Goal: Information Seeking & Learning: Learn about a topic

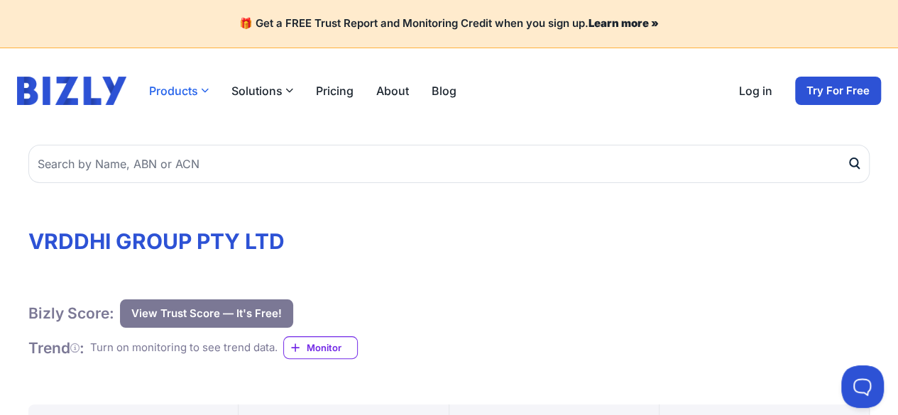
click at [176, 88] on button "Products" at bounding box center [179, 90] width 60 height 17
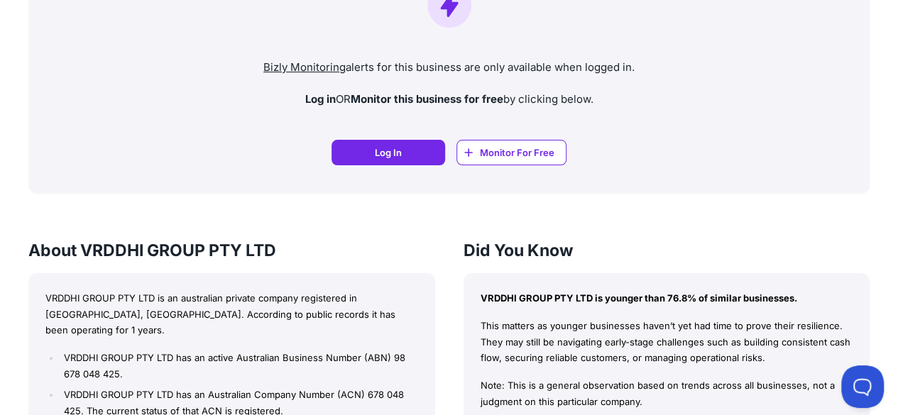
scroll to position [1135, 0]
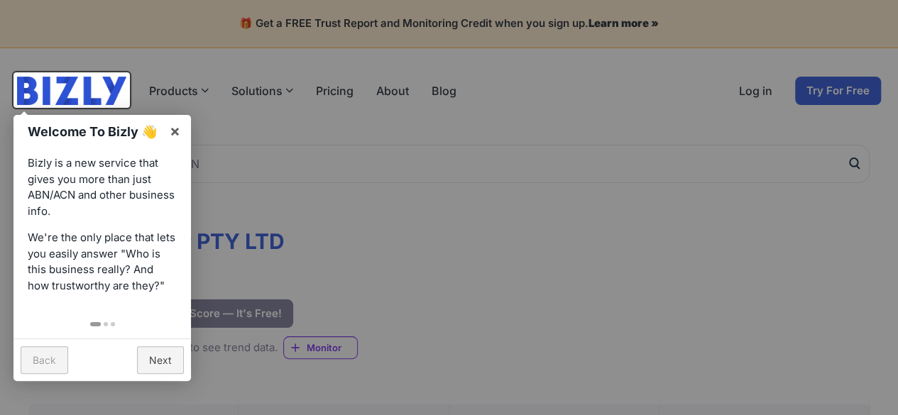
click at [456, 213] on div at bounding box center [449, 207] width 898 height 415
